Goal: Communication & Community: Connect with others

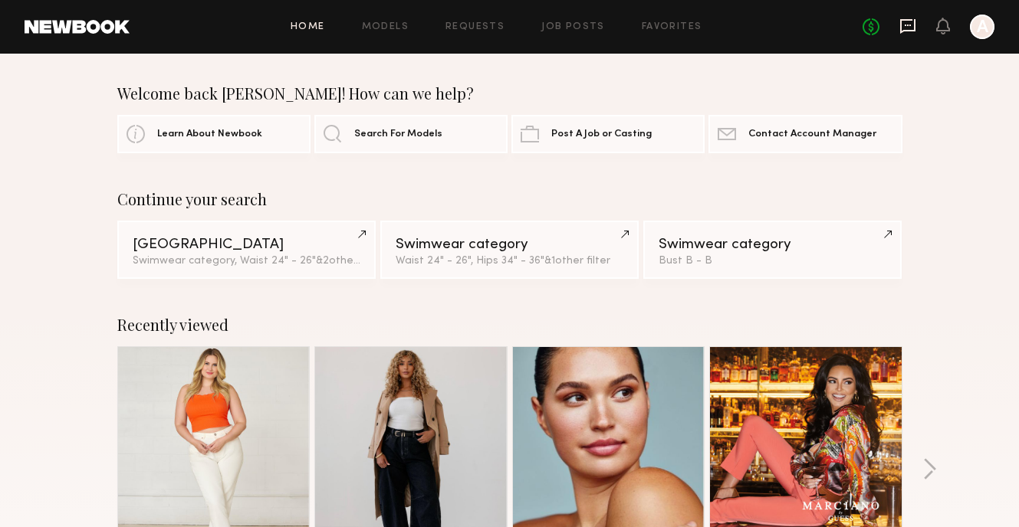
click at [905, 33] on icon at bounding box center [907, 26] width 17 height 17
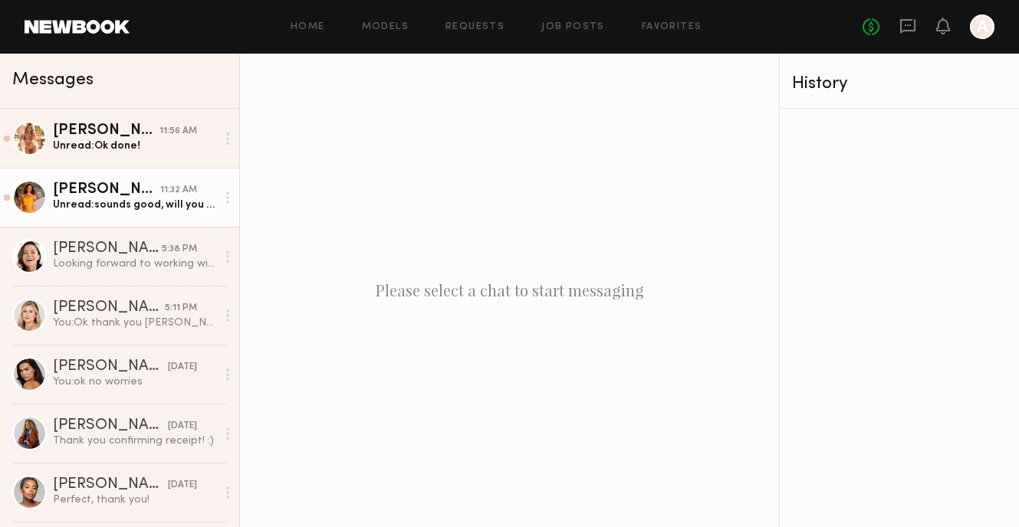
click at [187, 189] on div "11:32 AM" at bounding box center [178, 190] width 37 height 15
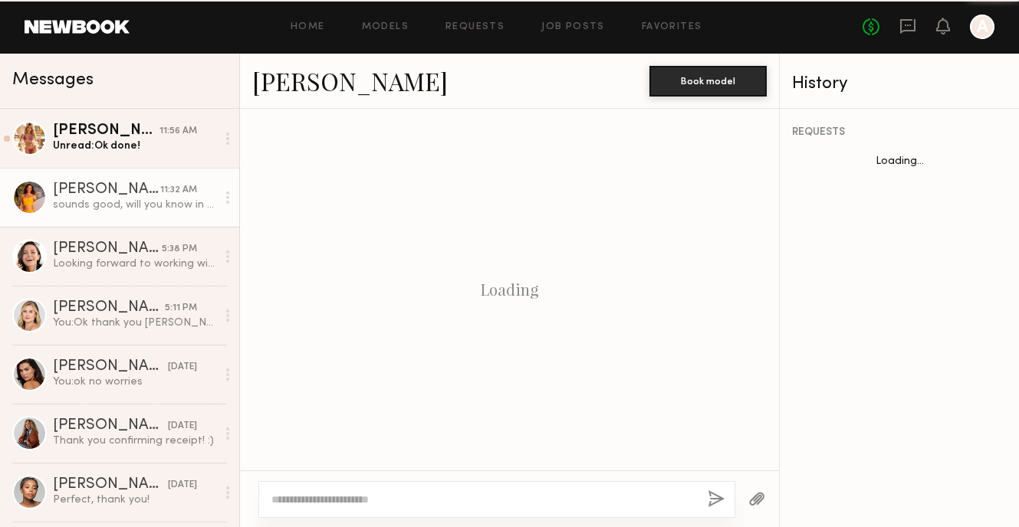
scroll to position [1285, 0]
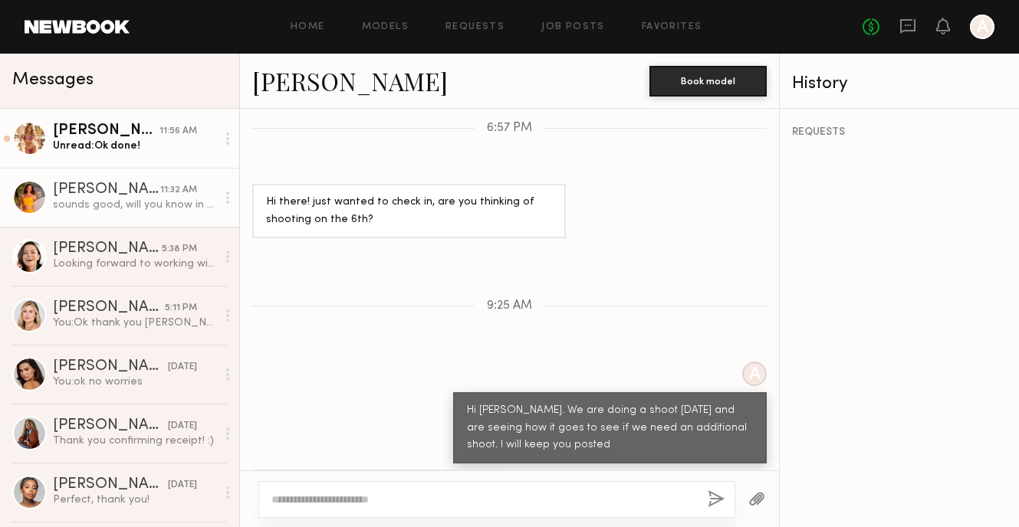
click at [175, 154] on link "[PERSON_NAME] 11:56 AM Unread: Ok done!" at bounding box center [119, 138] width 239 height 59
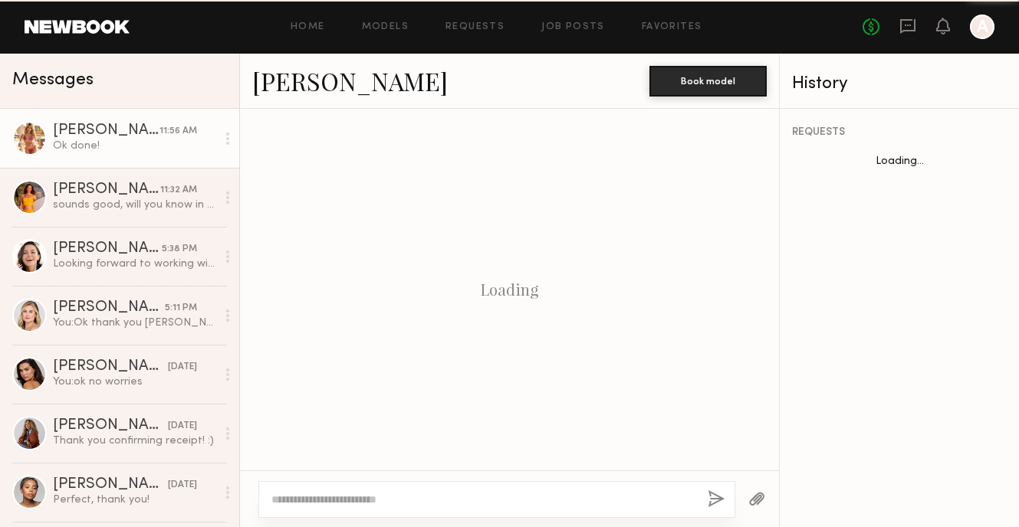
scroll to position [1522, 0]
